Goal: Task Accomplishment & Management: Manage account settings

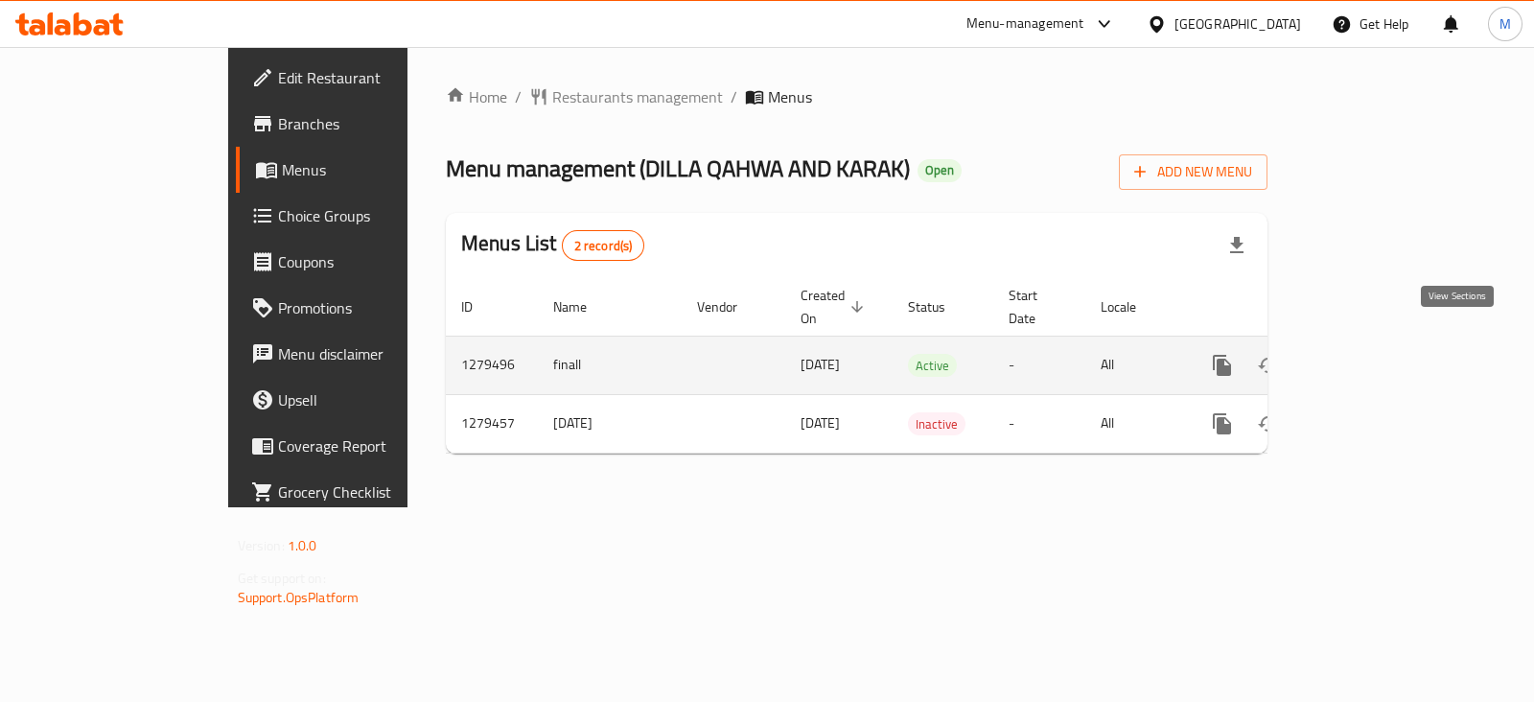
click at [1372, 354] on icon "enhanced table" at bounding box center [1360, 365] width 23 height 23
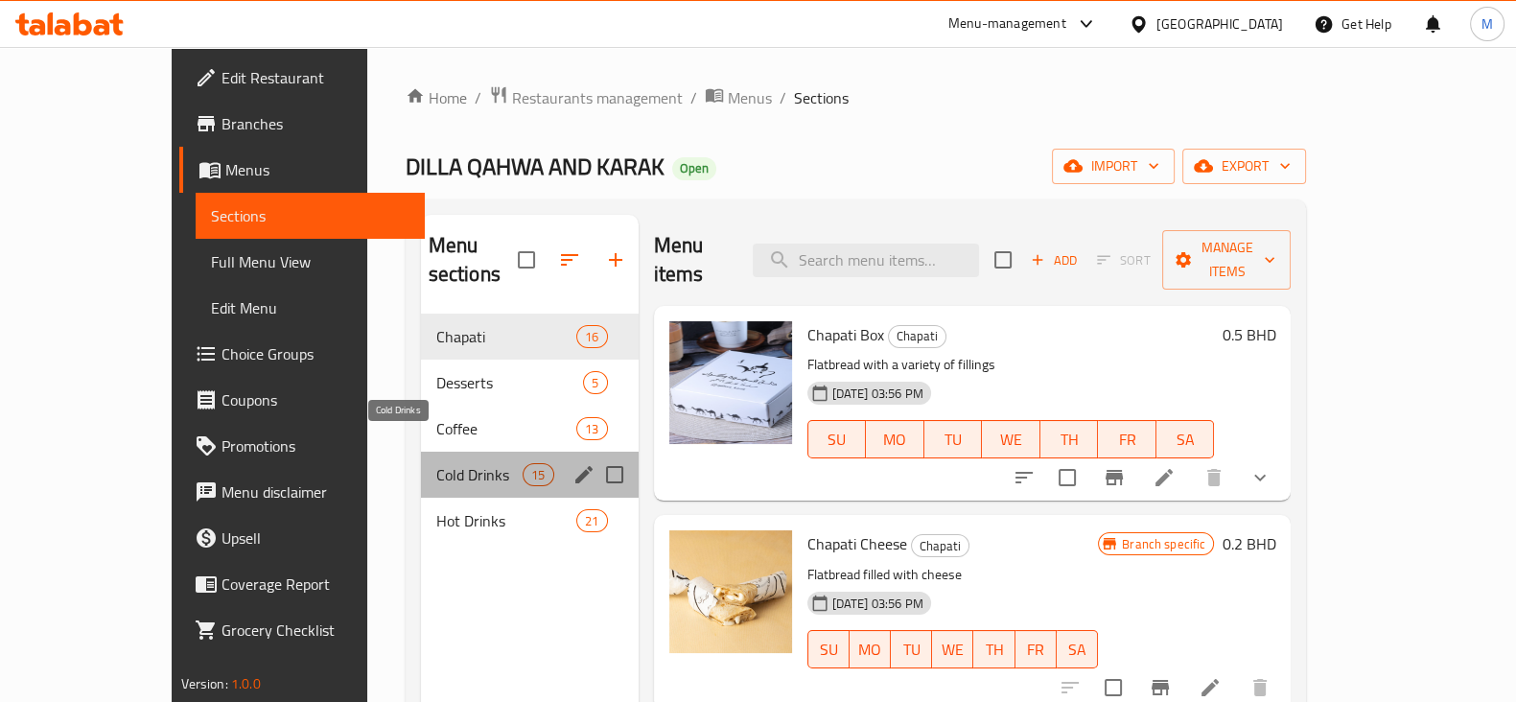
click at [436, 463] on span "Cold Drinks" at bounding box center [479, 474] width 87 height 23
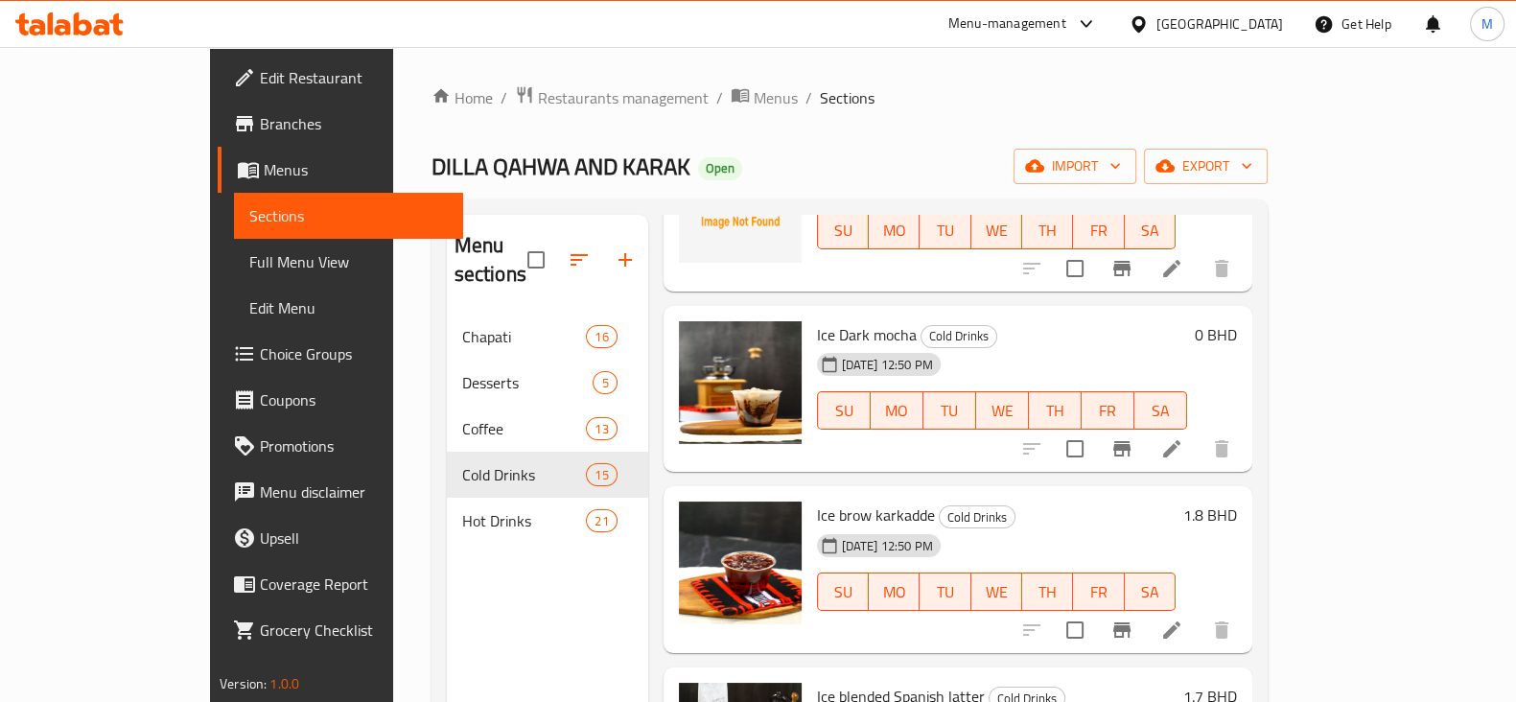
scroll to position [958, 0]
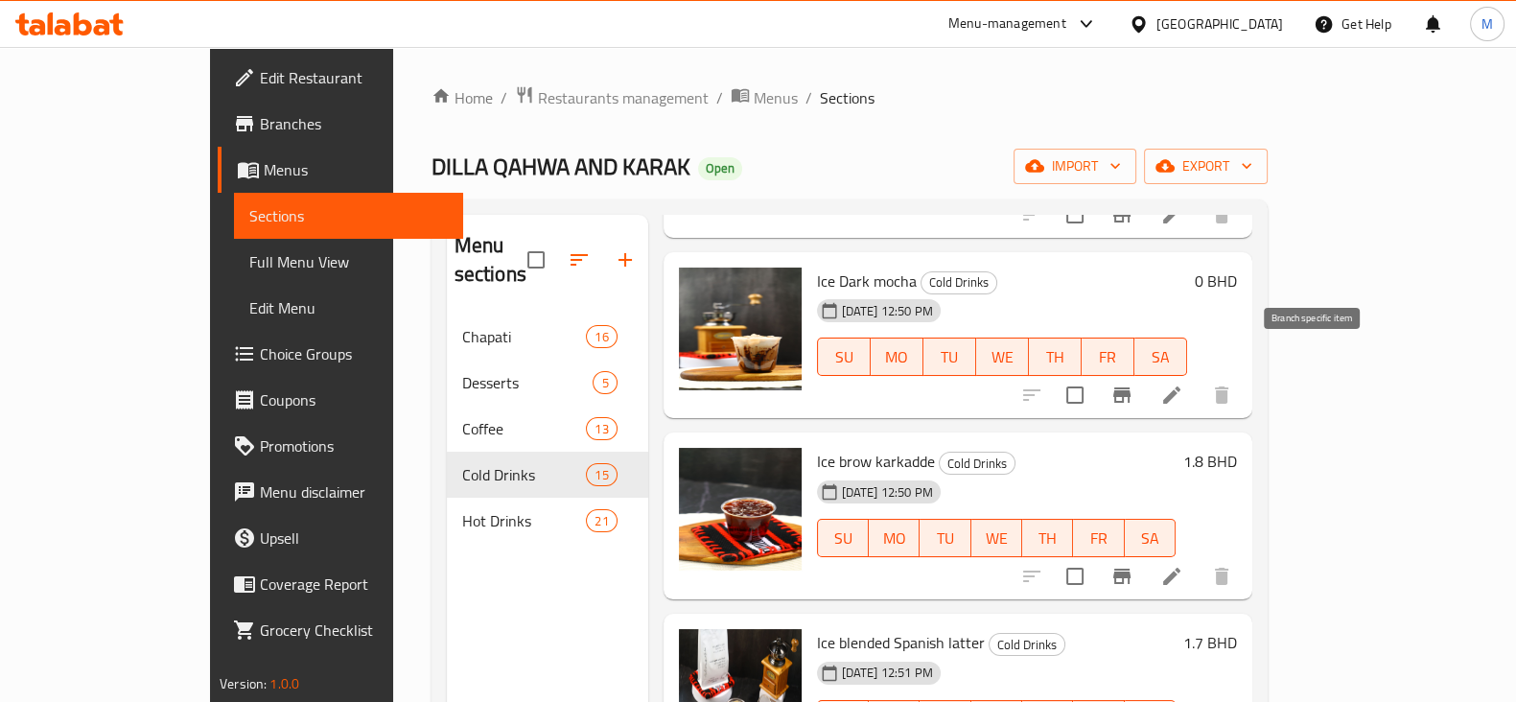
click at [1130, 387] on icon "Branch-specific-item" at bounding box center [1121, 394] width 17 height 15
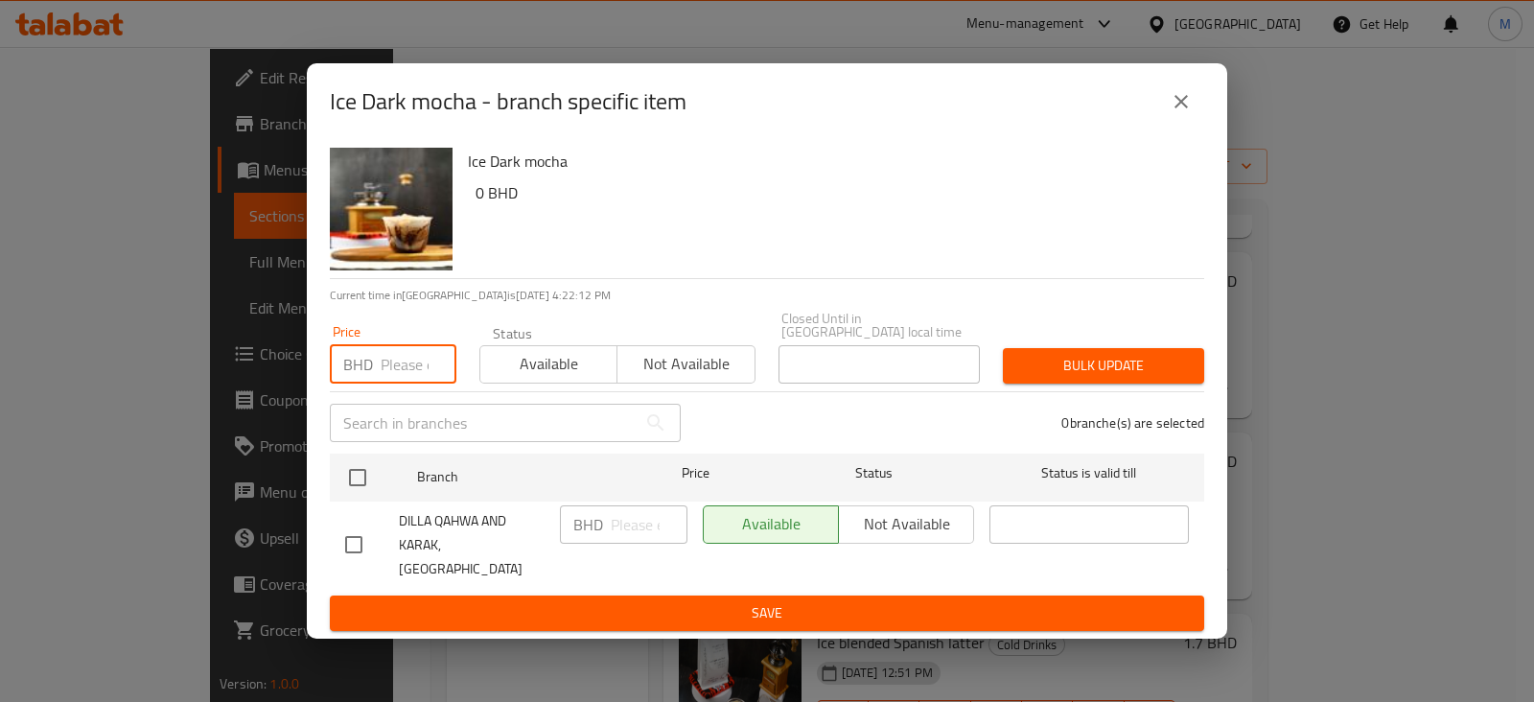
click at [382, 369] on input "number" at bounding box center [419, 364] width 76 height 38
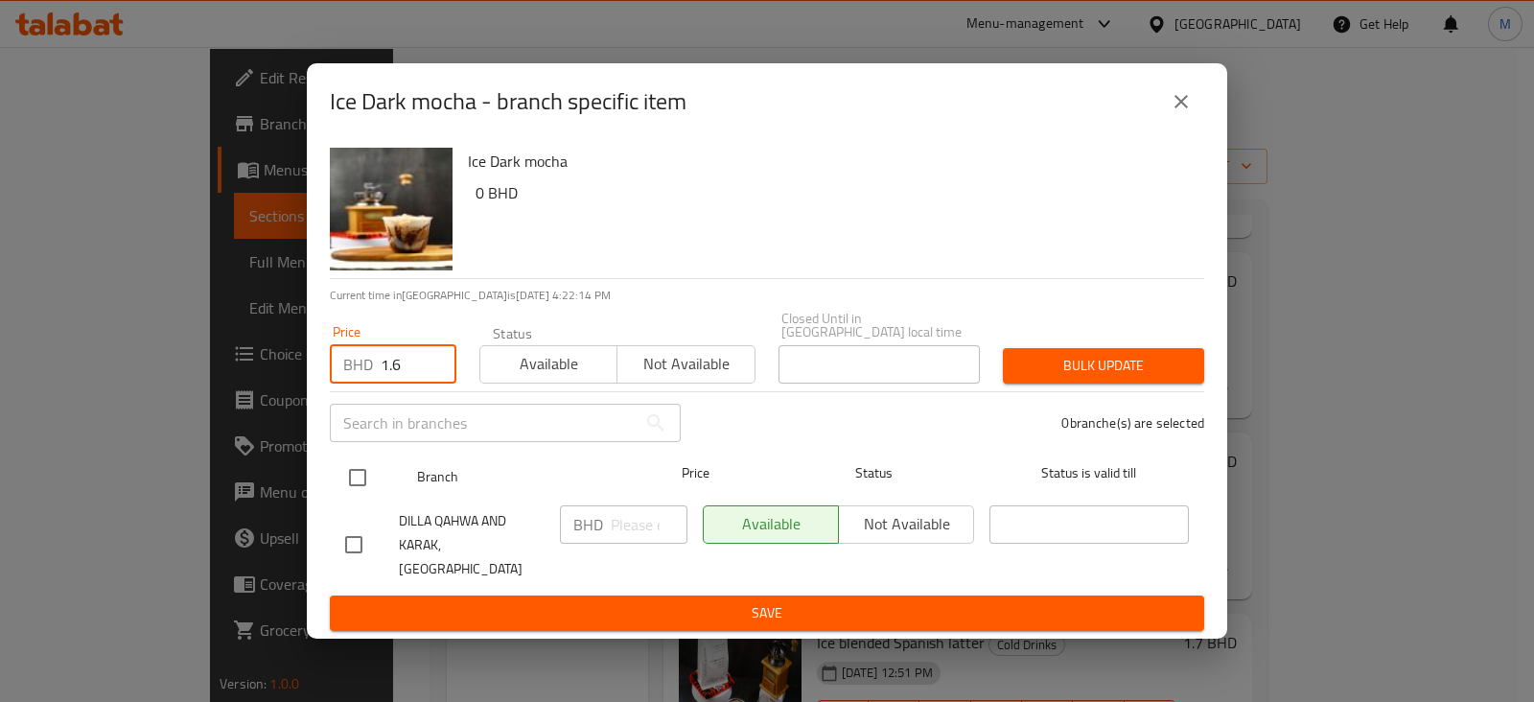
type input "1.6"
click at [361, 483] on input "checkbox" at bounding box center [357, 477] width 40 height 40
checkbox input "true"
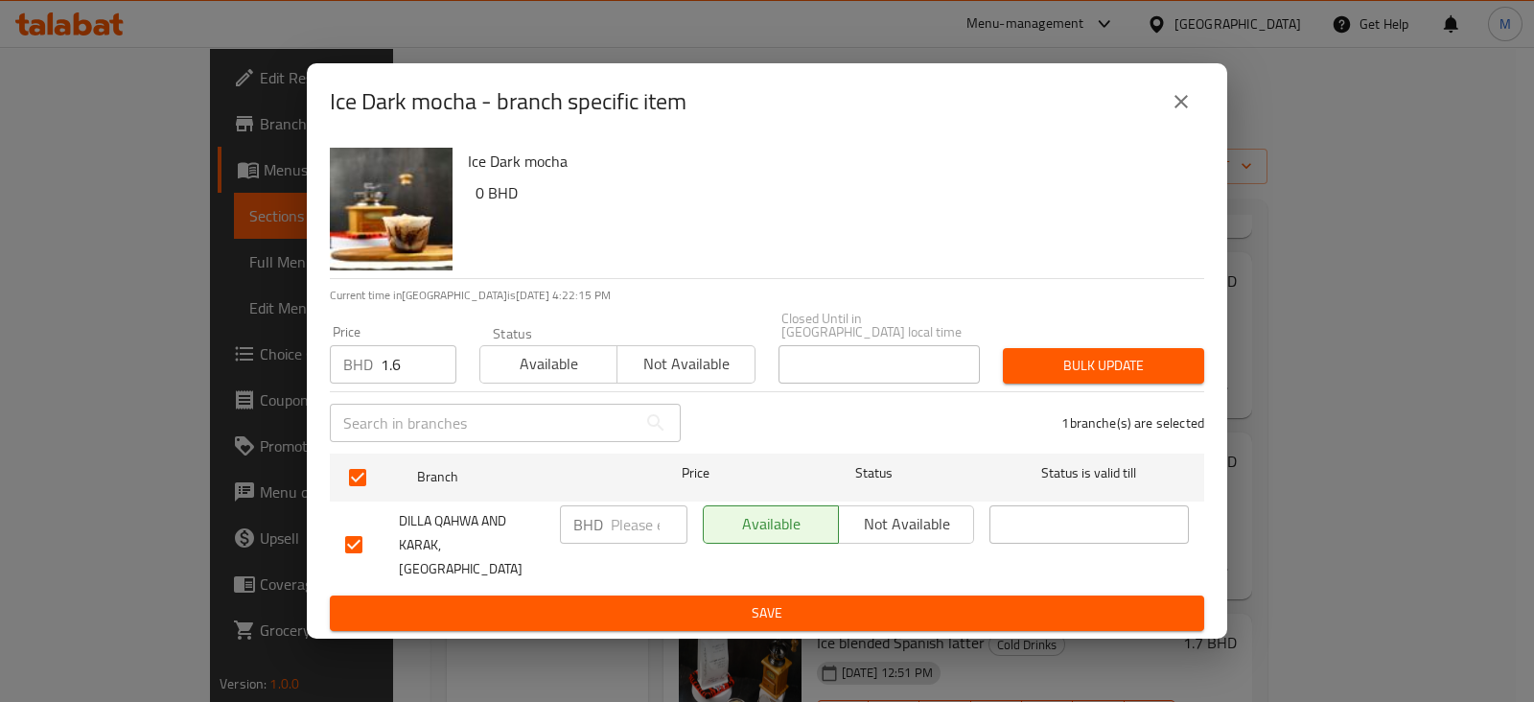
click at [1031, 369] on span "Bulk update" at bounding box center [1103, 366] width 171 height 24
